Goal: Obtain resource: Download file/media

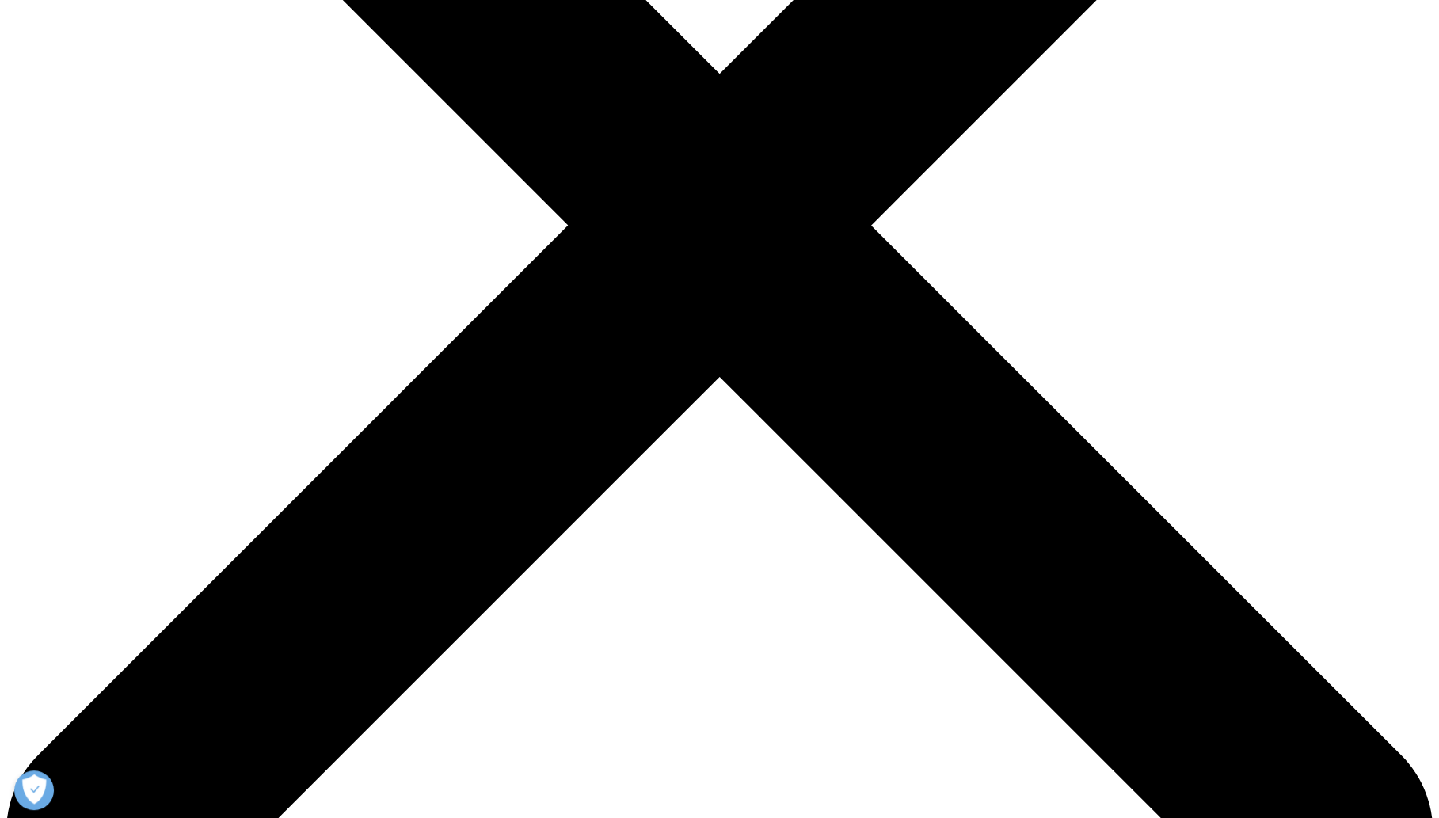
scroll to position [475, 0]
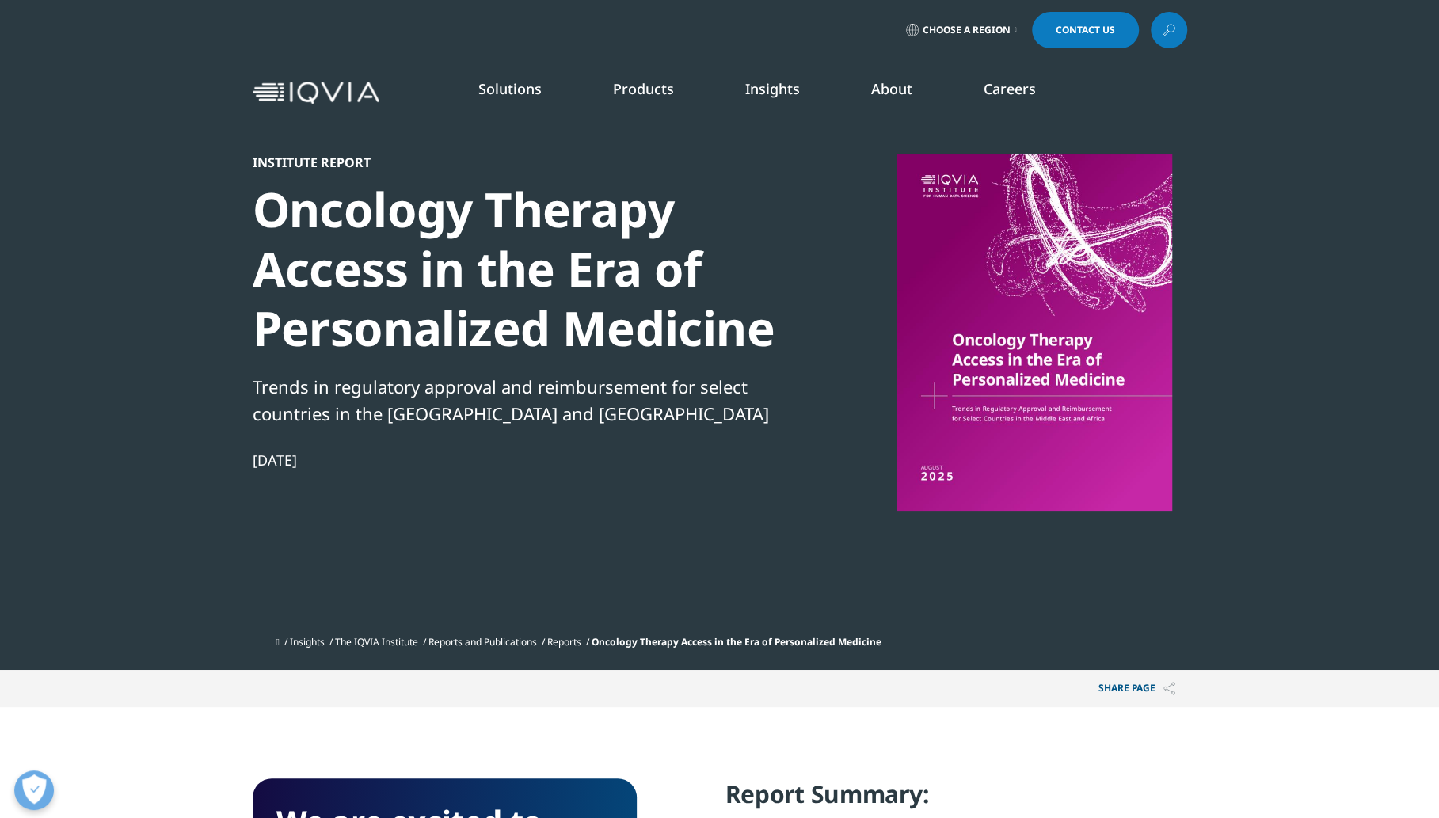
click at [1361, 118] on div "Solutions quick find a capability Clear Search Loading SOLUTIONS Research & Dev…" at bounding box center [719, 92] width 1439 height 74
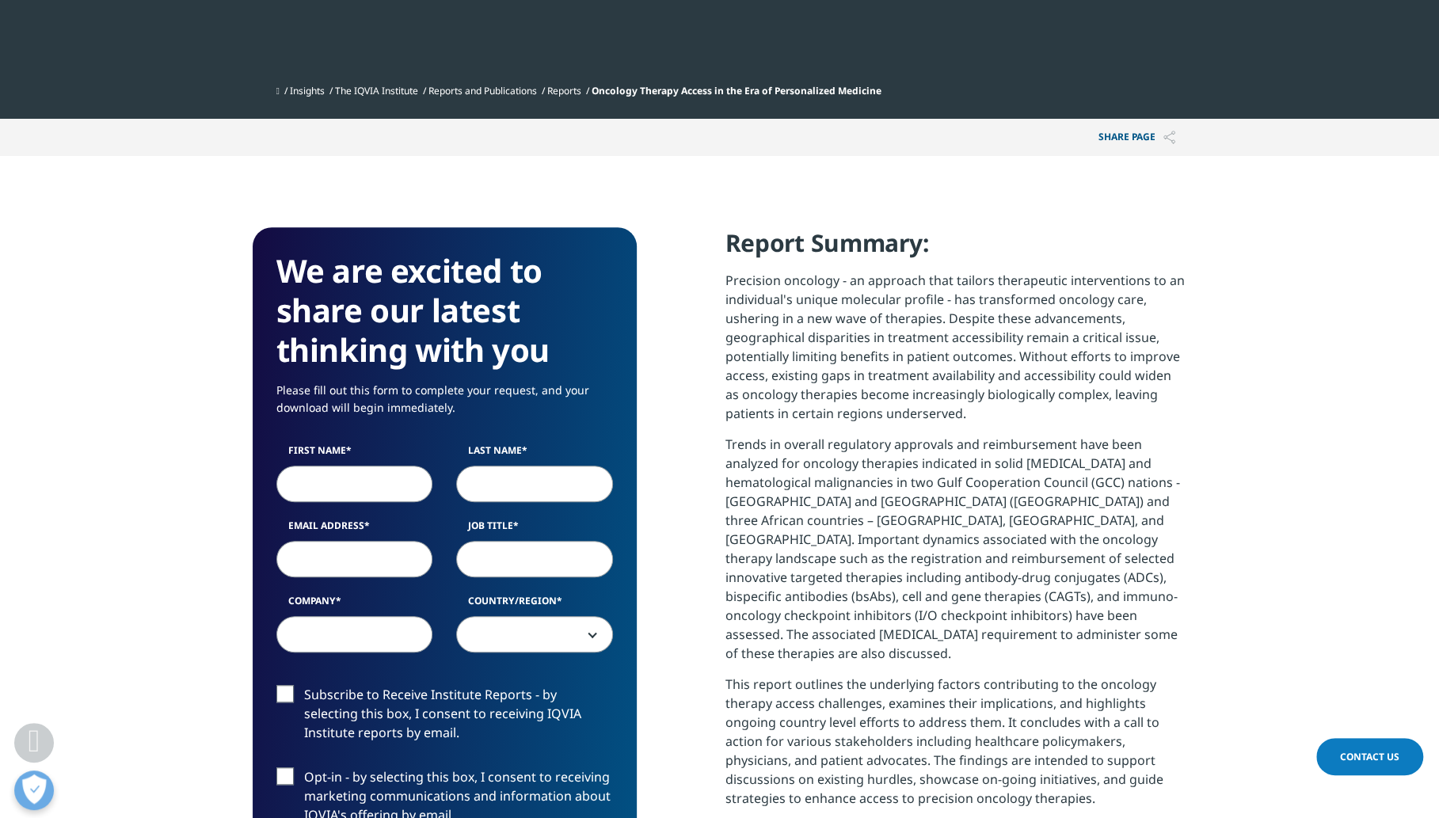
scroll to position [713, 0]
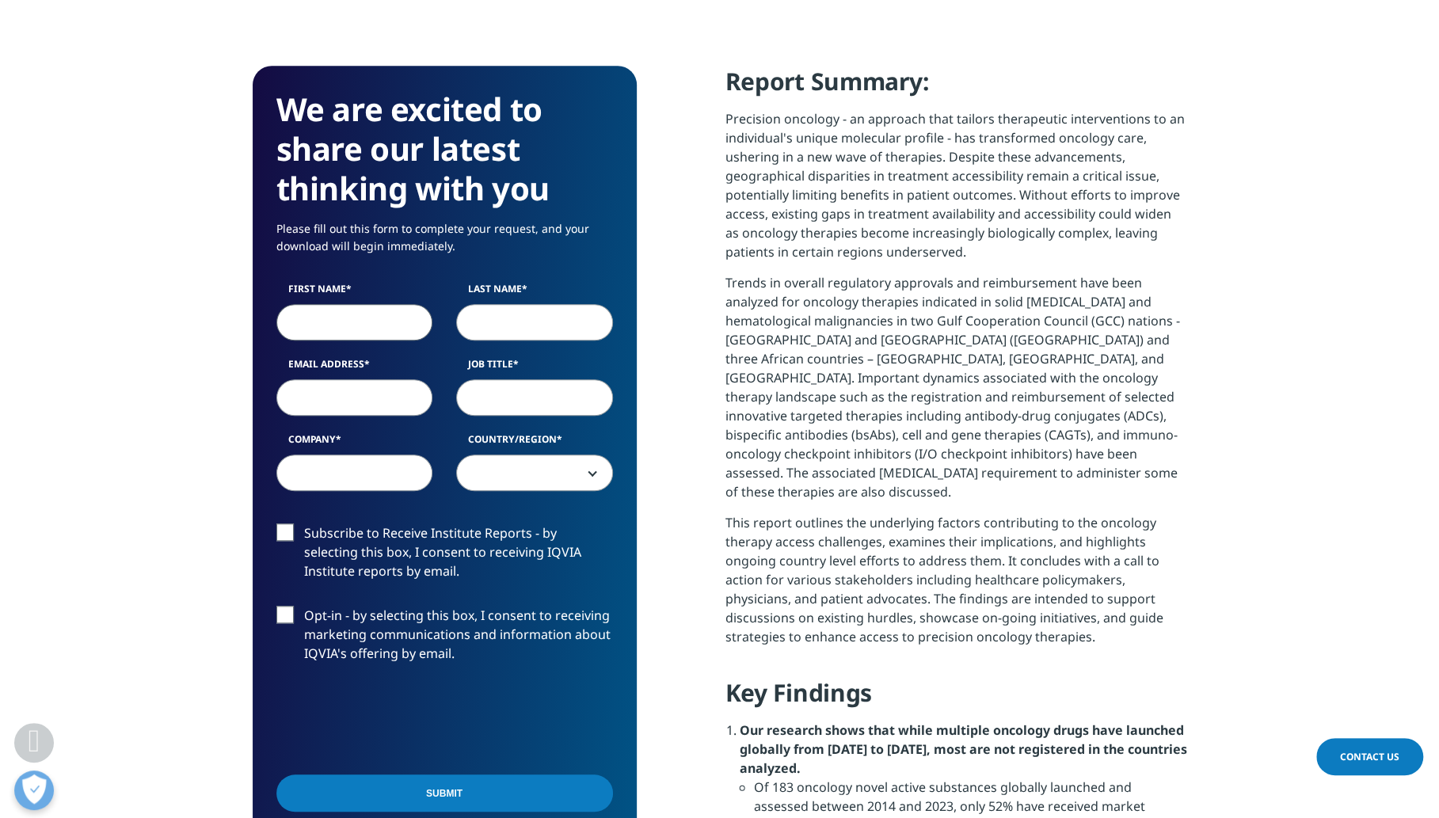
click at [345, 314] on input "First Name" at bounding box center [354, 322] width 157 height 36
type input "Gowra"
type input "[PERSON_NAME]"
type input "[EMAIL_ADDRESS][DOMAIN_NAME]"
select select "[GEOGRAPHIC_DATA]"
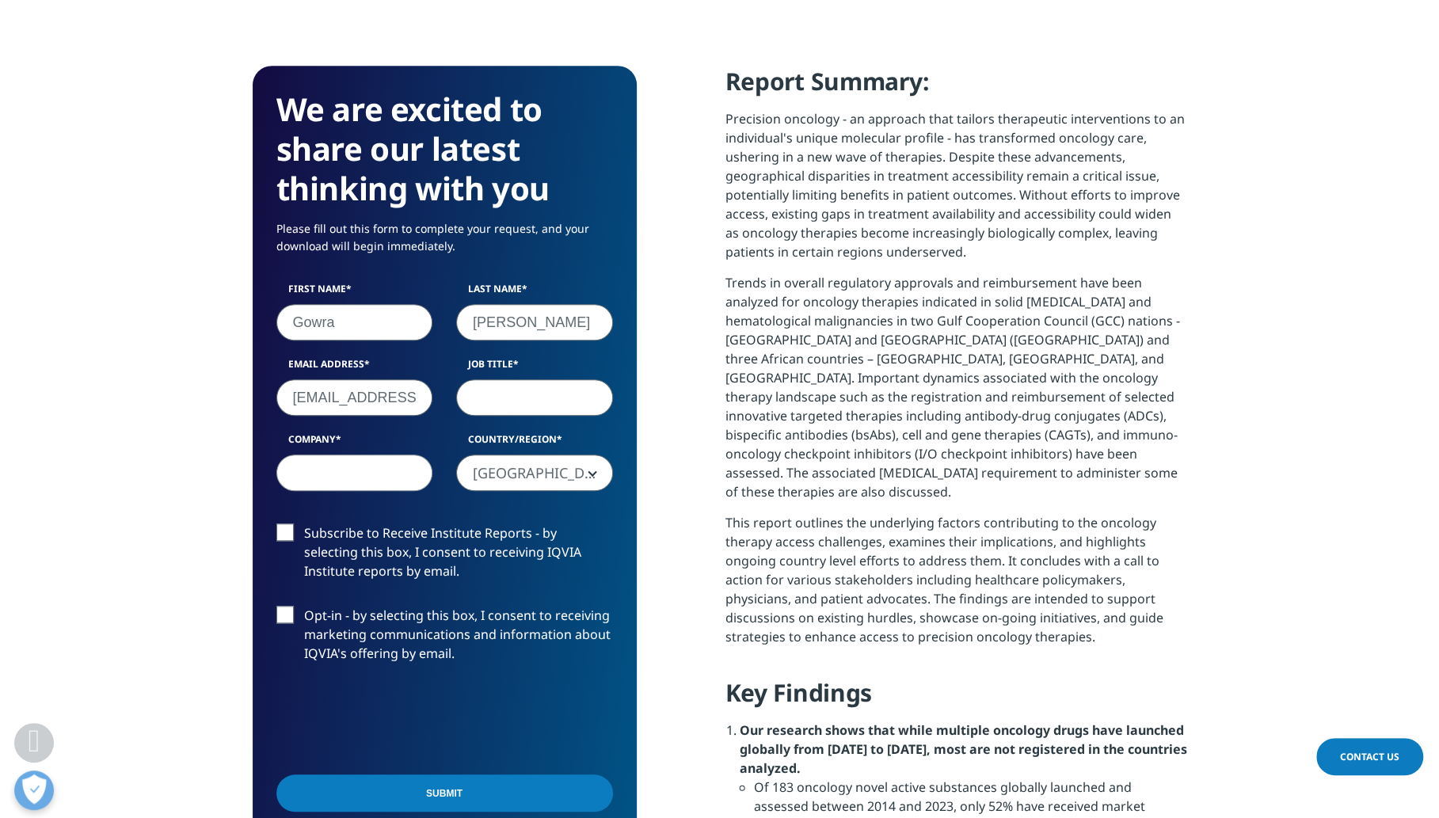
click at [480, 401] on input "Job Title" at bounding box center [534, 397] width 157 height 36
type input "Professor"
click at [332, 475] on input "Company" at bounding box center [354, 473] width 157 height 36
type input "[PERSON_NAME][GEOGRAPHIC_DATA]"
click at [282, 531] on label "Subscribe to Receive Institute Reports - by selecting this box, I consent to re…" at bounding box center [444, 557] width 337 height 66
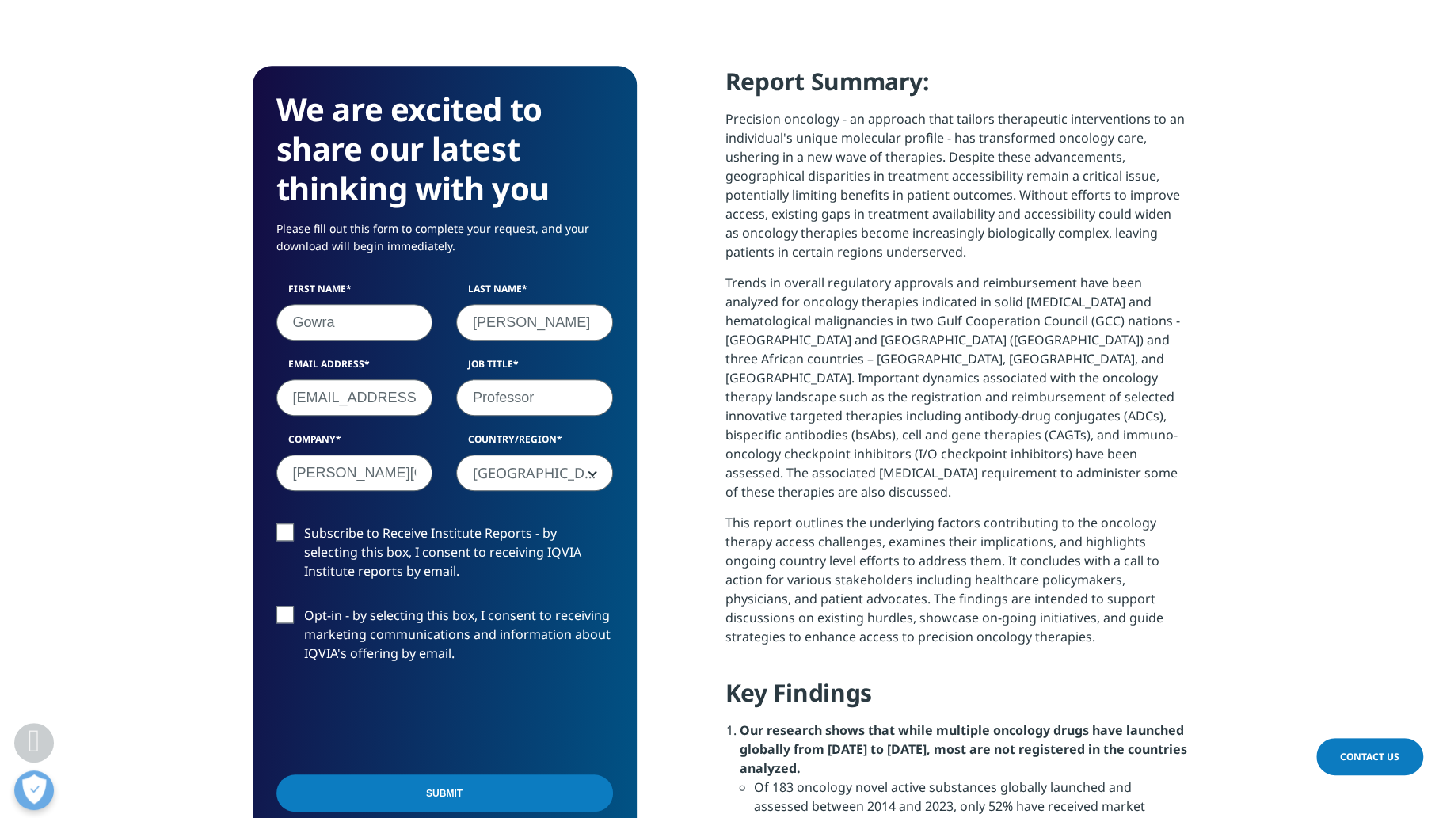
click at [304, 524] on input "Subscribe to Receive Institute Reports - by selecting this box, I consent to re…" at bounding box center [304, 524] width 0 height 0
click at [445, 790] on input "Submit" at bounding box center [444, 793] width 337 height 37
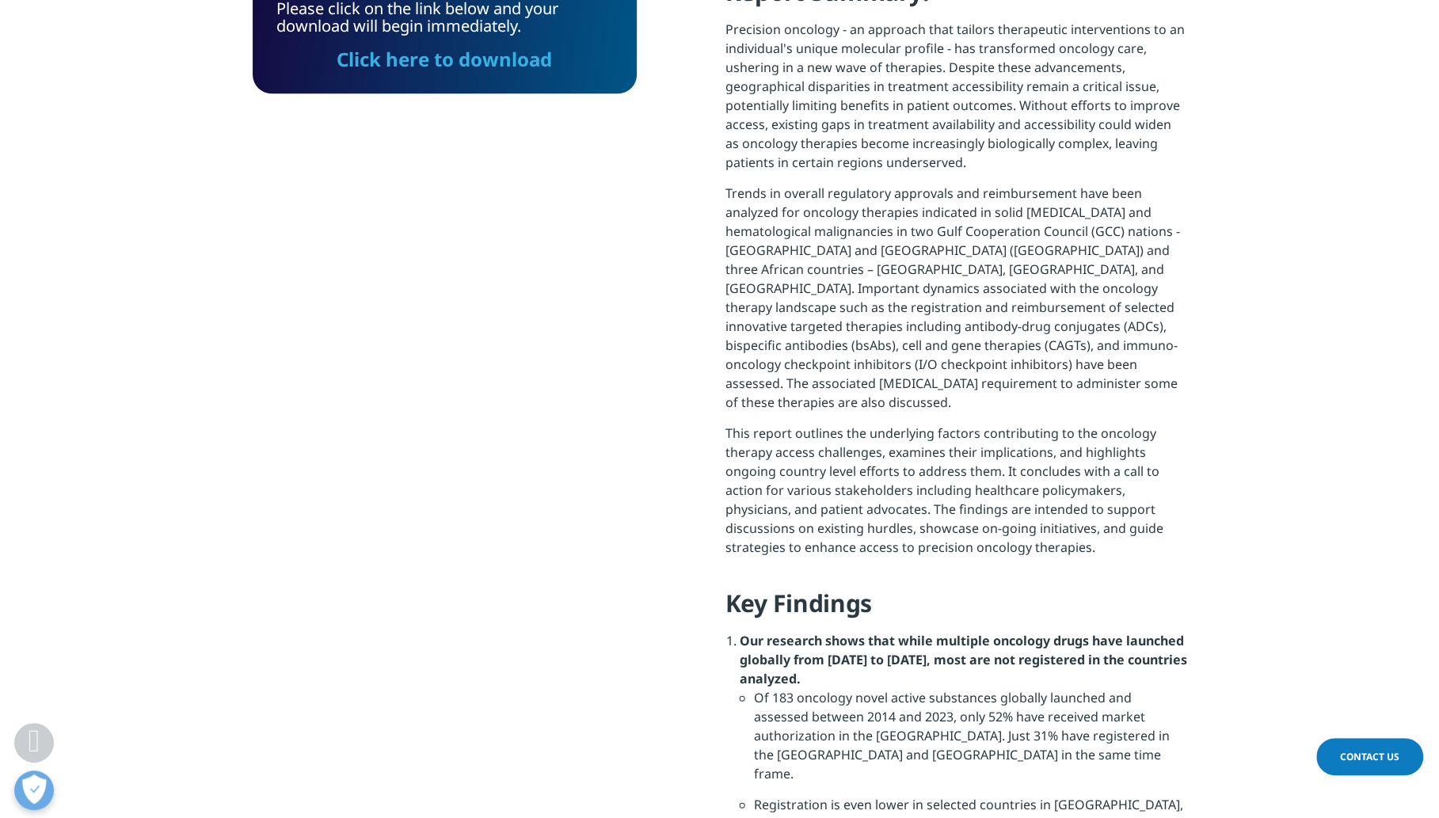
scroll to position [116, 383]
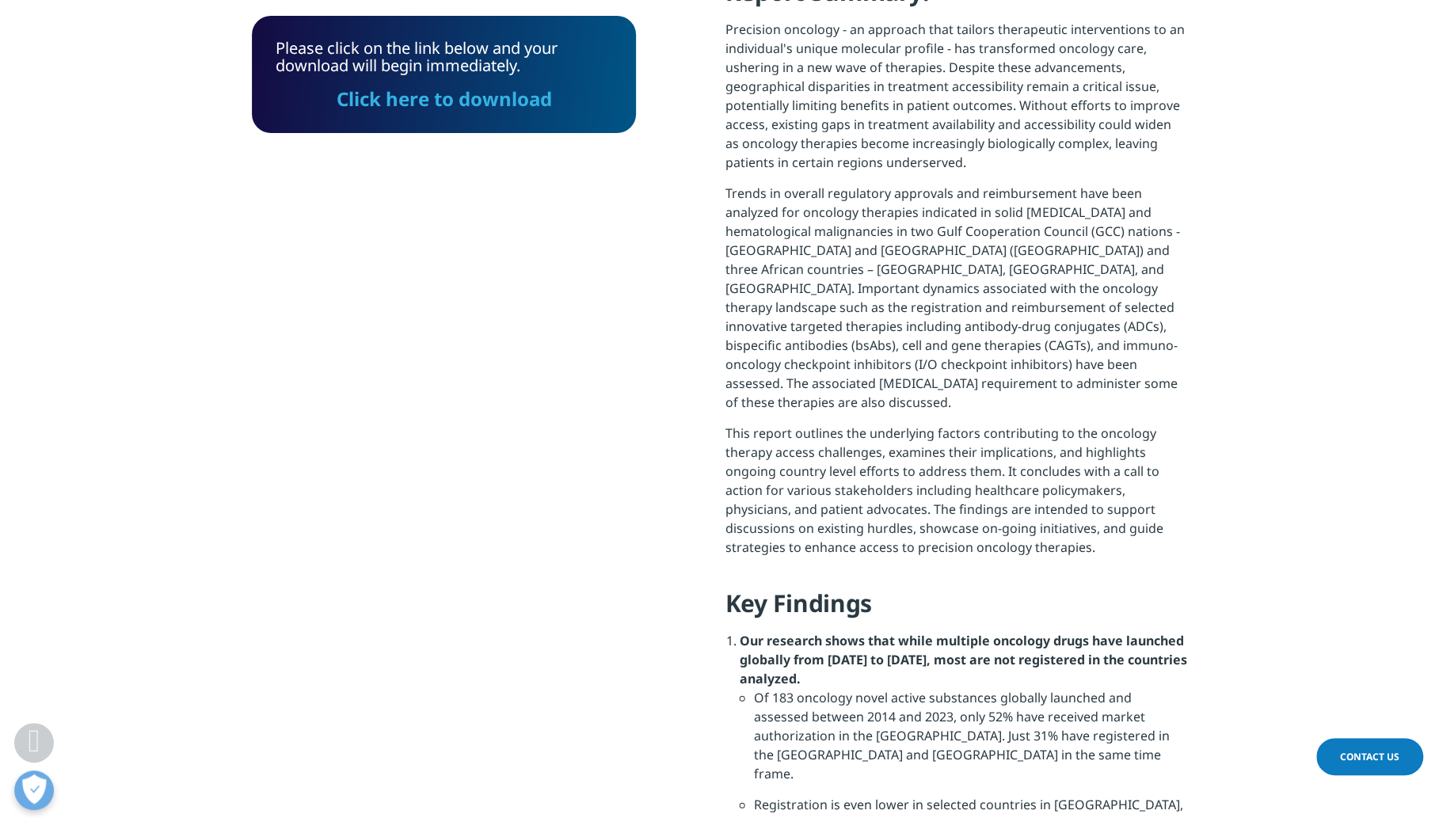
click at [415, 93] on link "Click here to download" at bounding box center [444, 99] width 215 height 26
